Goal: Task Accomplishment & Management: Use online tool/utility

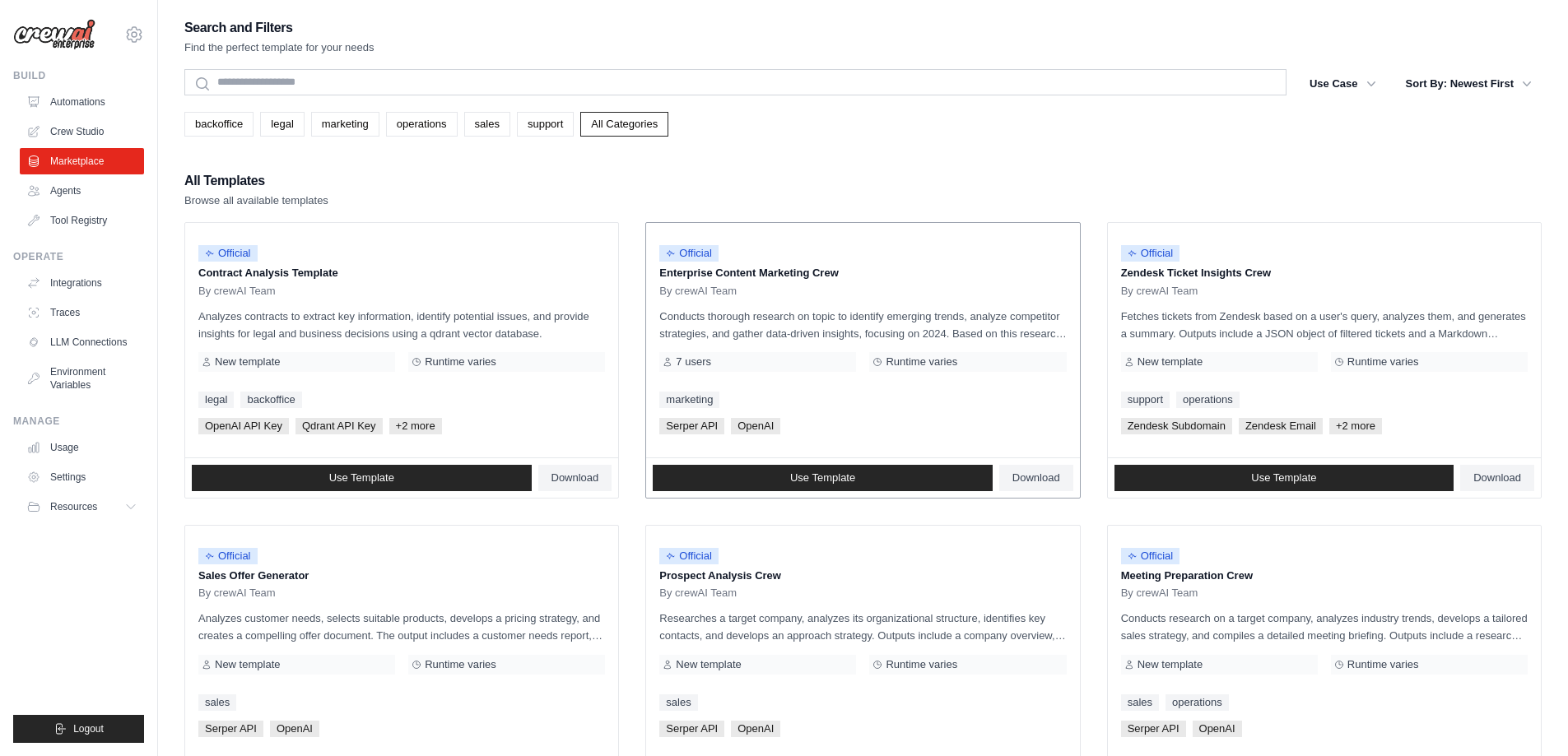
click at [824, 298] on div "Official Enterprise Content Marketing Crew By crewAI Team Conducts thorough res…" at bounding box center [863, 340] width 433 height 235
click at [848, 477] on span "Use Template" at bounding box center [822, 479] width 65 height 14
click at [78, 480] on link "Settings" at bounding box center [83, 477] width 124 height 26
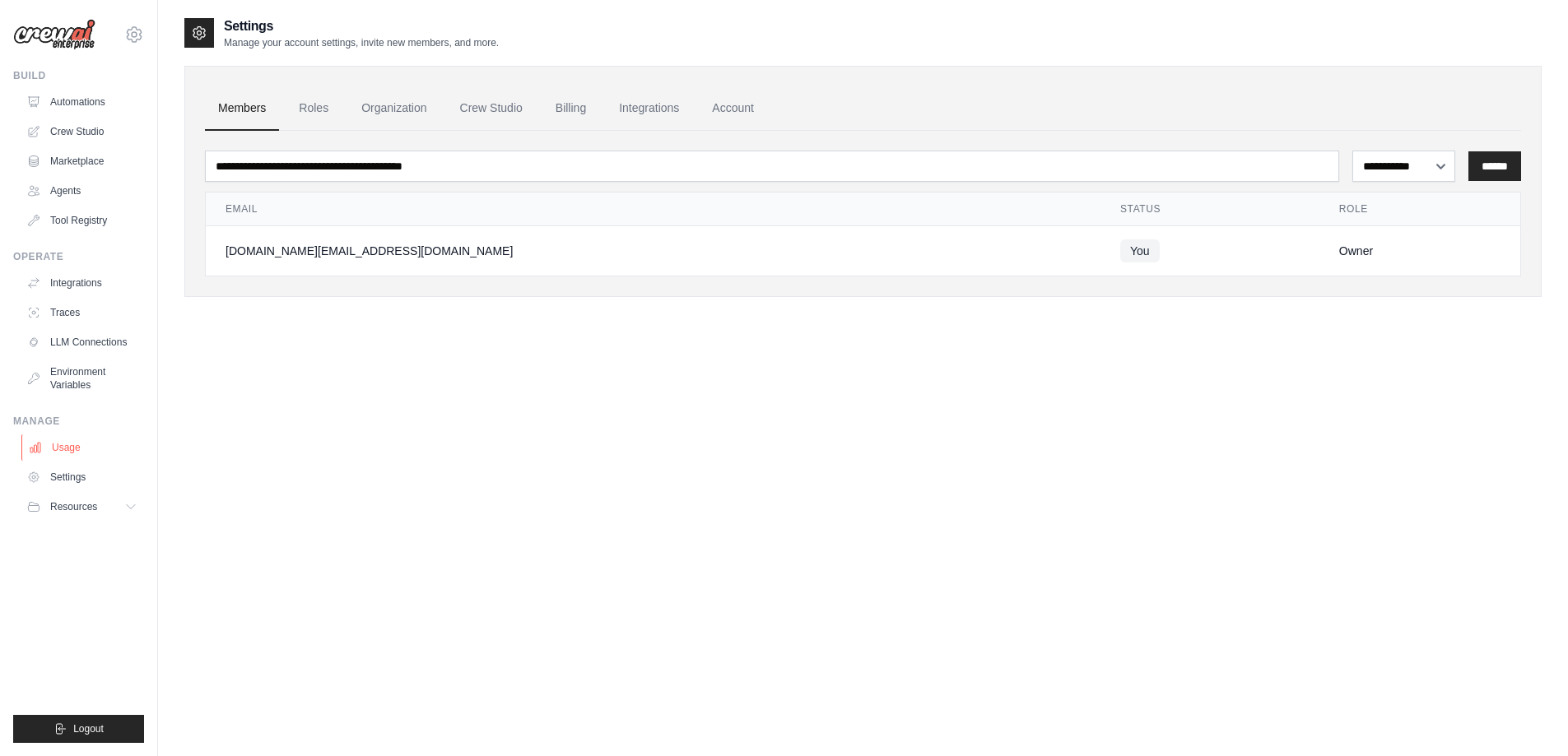
click at [81, 449] on link "Usage" at bounding box center [83, 447] width 124 height 26
